Goal: Book appointment/travel/reservation

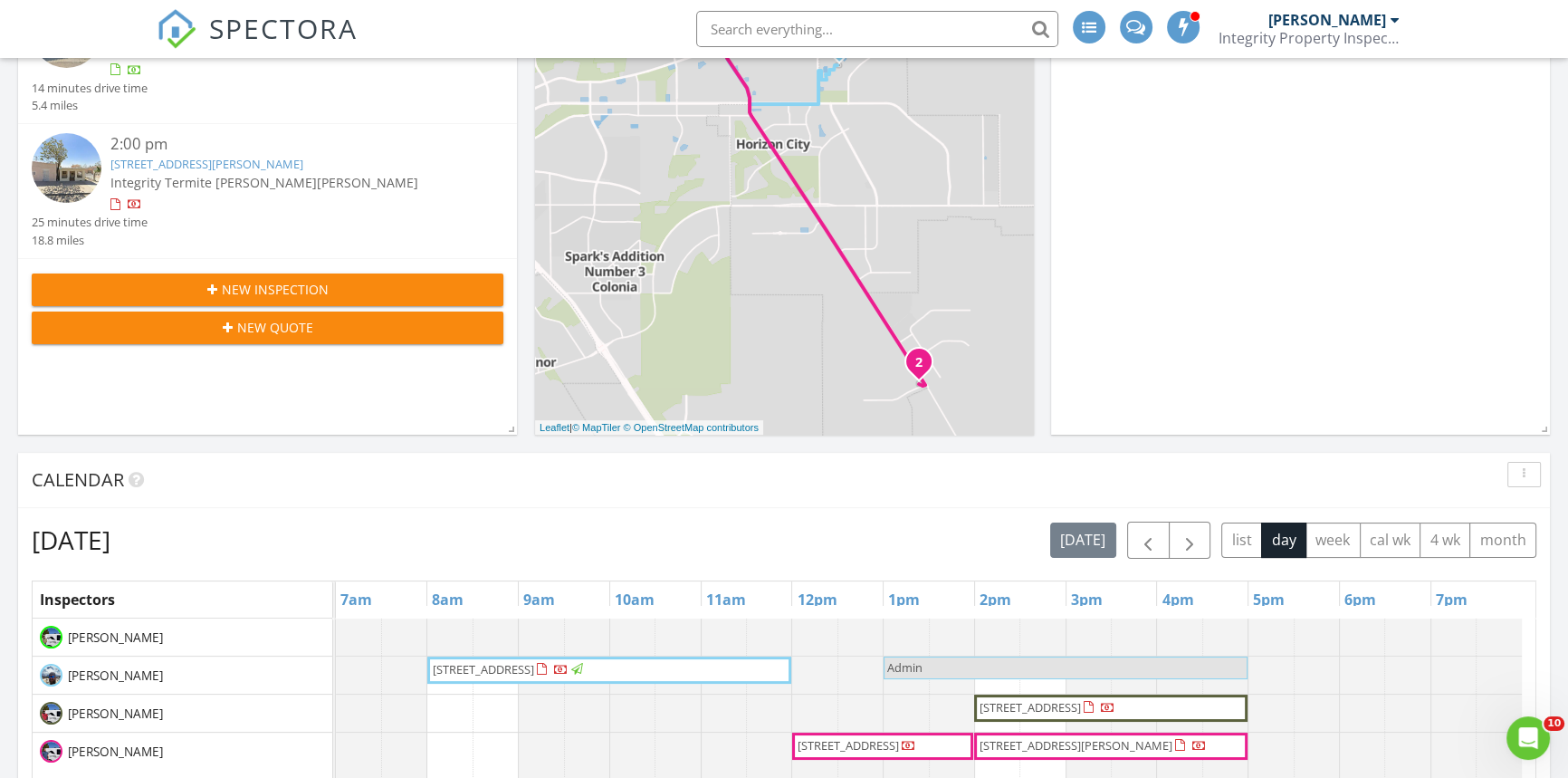
scroll to position [329, 0]
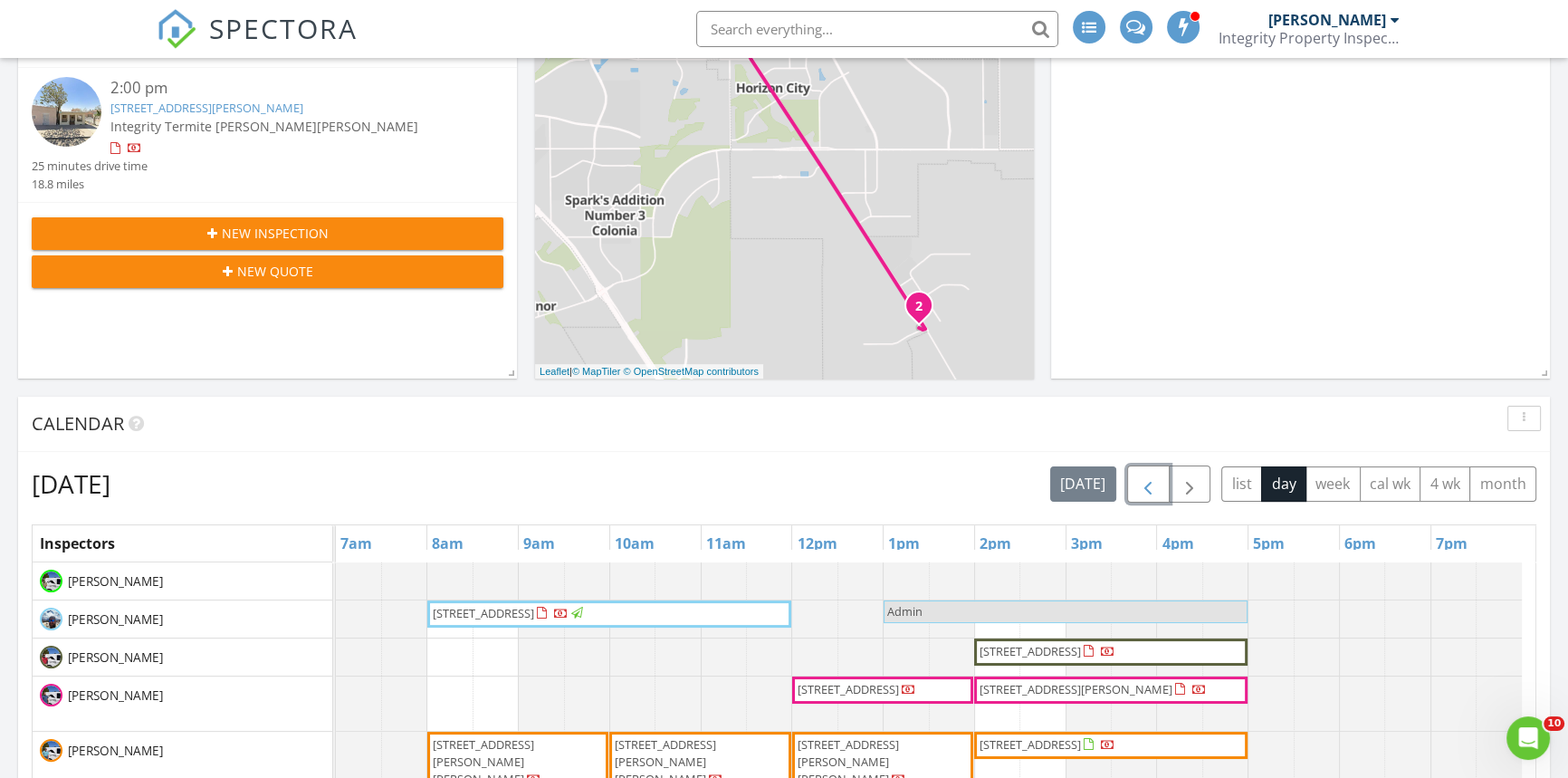
click at [1156, 490] on span "button" at bounding box center [1148, 485] width 22 height 22
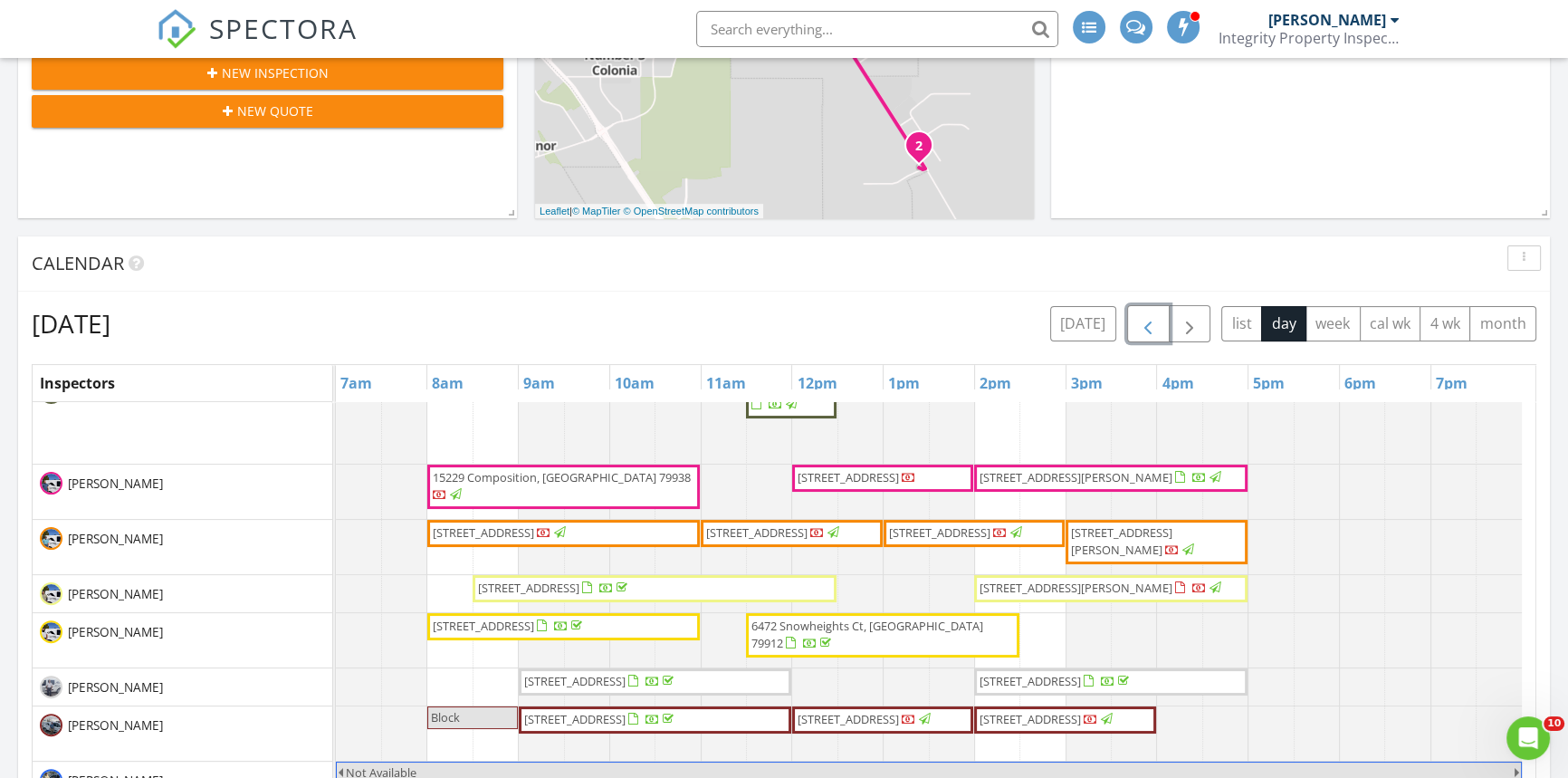
scroll to position [494, 0]
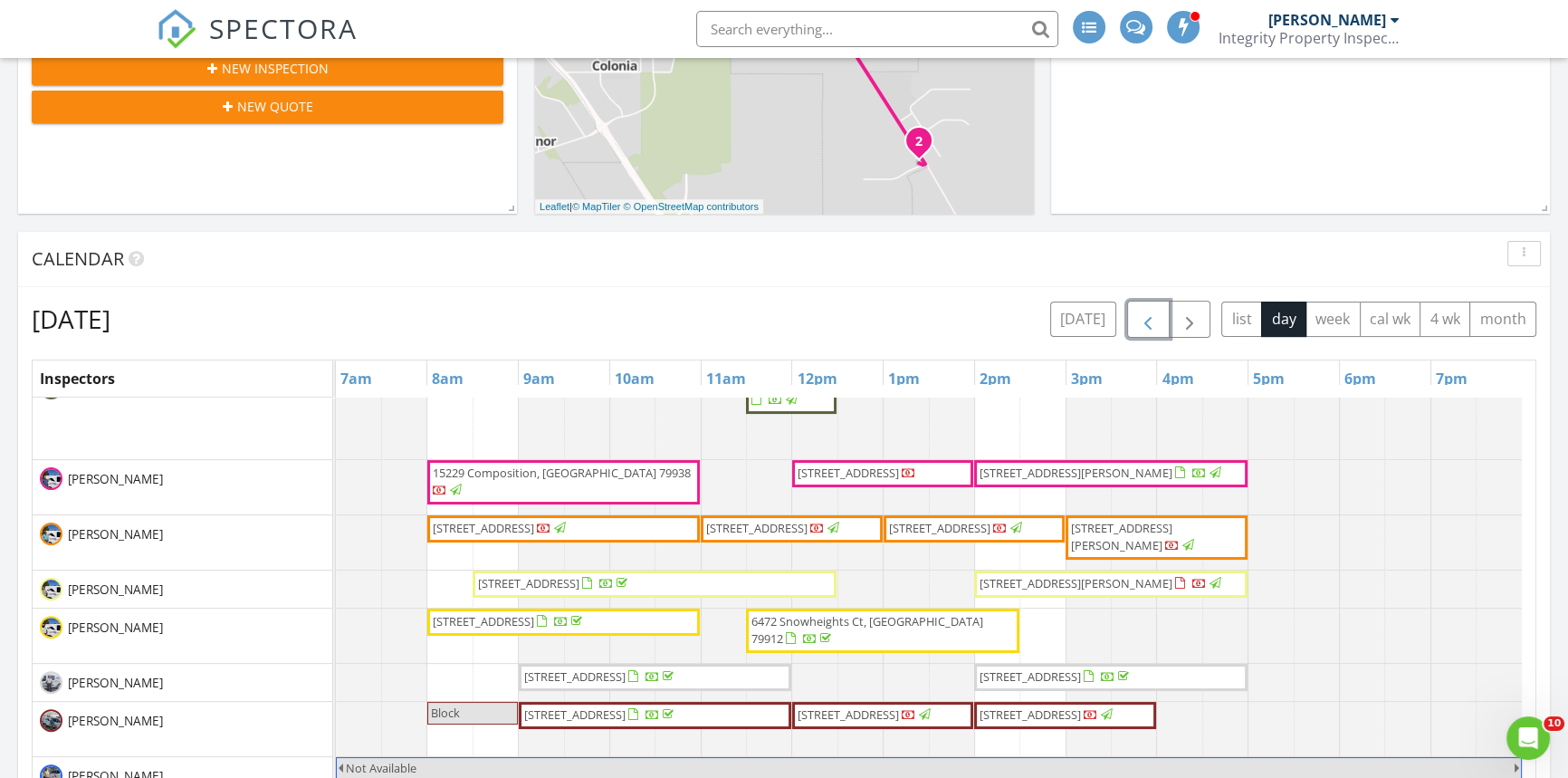
click at [820, 612] on span "6472 Snowheights Ct, El Paso 79912" at bounding box center [867, 629] width 232 height 34
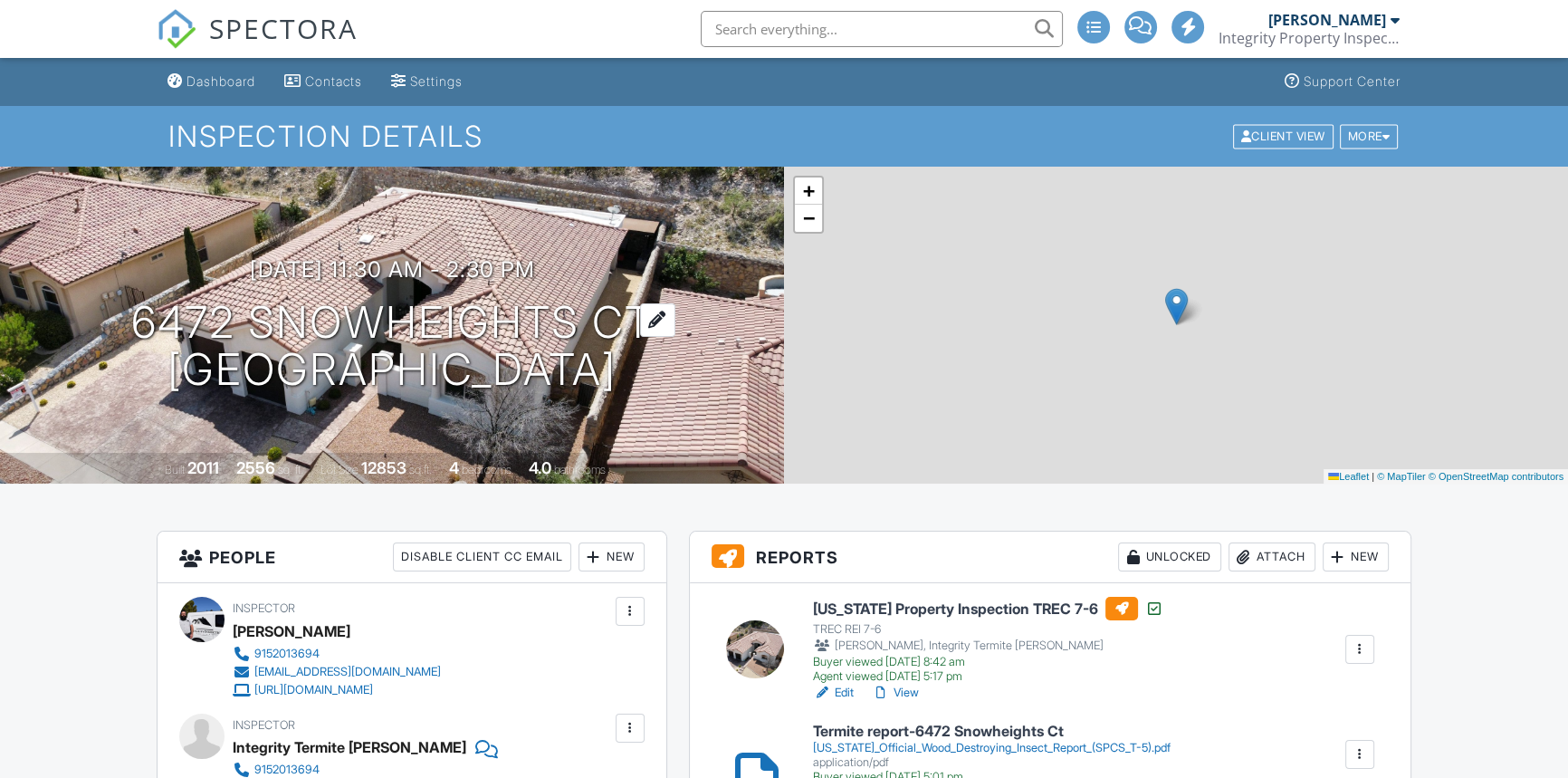
click at [429, 312] on h1 "6472 Snowheights Ct [GEOGRAPHIC_DATA]" at bounding box center [392, 346] width 521 height 96
